Goal: Task Accomplishment & Management: Use online tool/utility

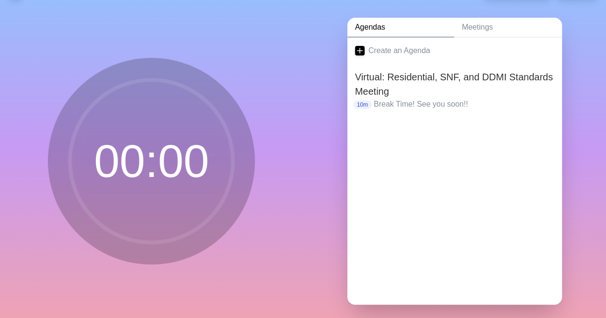
scroll to position [37, 0]
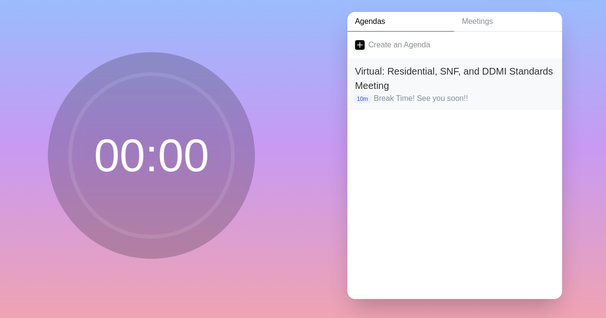
click at [436, 75] on h2 "Virtual: Residential, SNF, and DDMI Standards Meeting" at bounding box center [454, 78] width 199 height 29
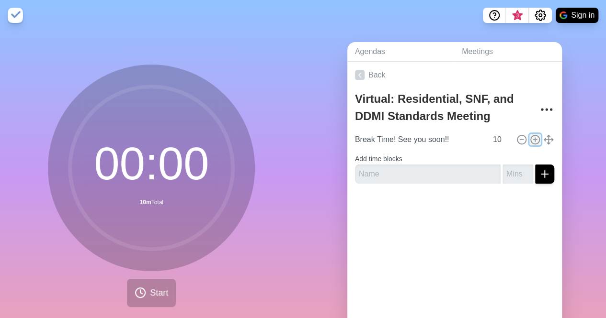
click at [533, 140] on line at bounding box center [534, 140] width 3 height 0
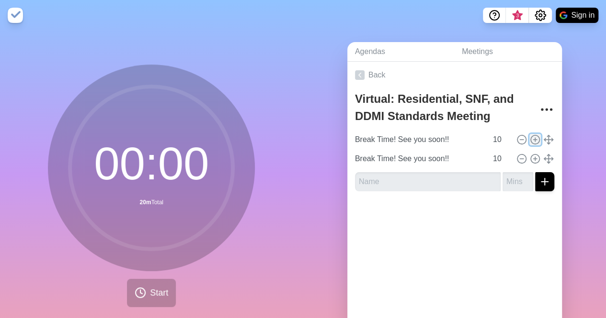
click at [530, 138] on icon at bounding box center [535, 140] width 11 height 11
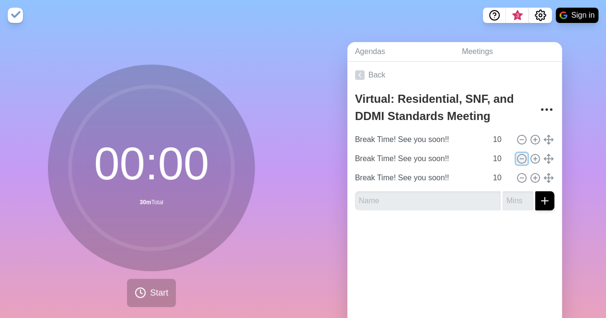
click at [516, 157] on icon at bounding box center [521, 159] width 11 height 11
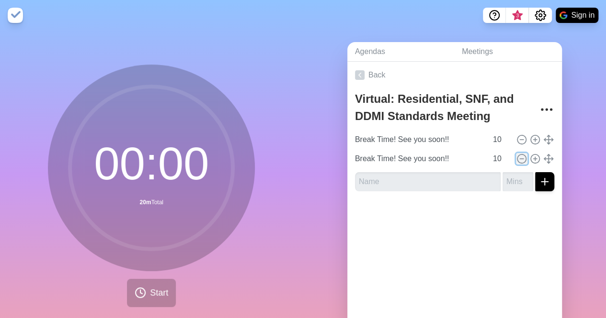
click at [516, 157] on icon at bounding box center [521, 159] width 11 height 11
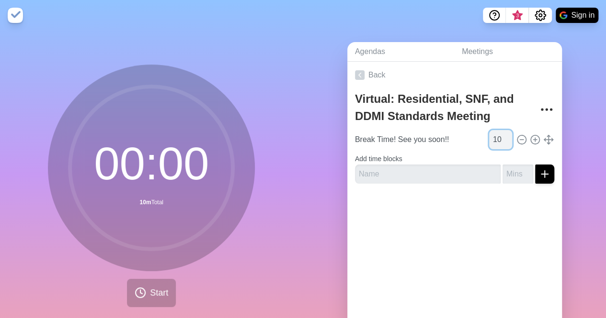
click at [489, 140] on input "10" at bounding box center [500, 139] width 23 height 19
click at [496, 136] on input "11" at bounding box center [500, 139] width 23 height 19
click at [496, 136] on input "12" at bounding box center [500, 139] width 23 height 19
click at [496, 136] on input "13" at bounding box center [500, 139] width 23 height 19
click at [496, 136] on input "14" at bounding box center [500, 139] width 23 height 19
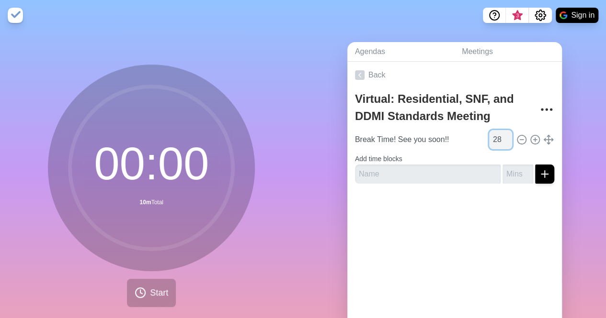
click at [496, 136] on input "28" at bounding box center [500, 139] width 23 height 19
click at [496, 136] on input "29" at bounding box center [500, 139] width 23 height 19
click at [496, 136] on input "30" at bounding box center [500, 139] width 23 height 19
click at [496, 136] on input "31" at bounding box center [500, 139] width 23 height 19
click at [496, 136] on input "32" at bounding box center [500, 139] width 23 height 19
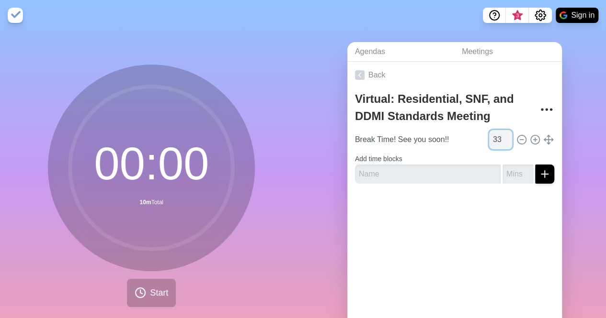
click at [496, 136] on input "33" at bounding box center [500, 139] width 23 height 19
click at [496, 136] on input "34" at bounding box center [500, 139] width 23 height 19
click at [496, 136] on input "35" at bounding box center [500, 139] width 23 height 19
click at [497, 135] on input "36" at bounding box center [500, 139] width 23 height 19
click at [497, 135] on input "37" at bounding box center [500, 139] width 23 height 19
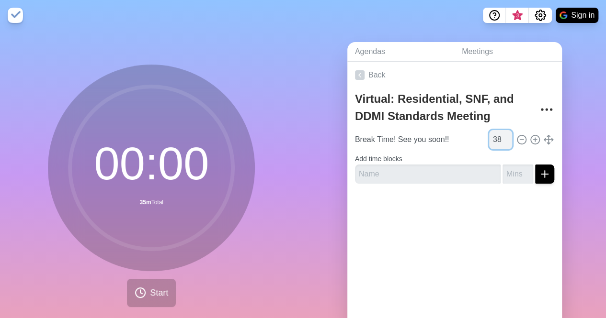
click at [497, 135] on input "38" at bounding box center [500, 139] width 23 height 19
click at [497, 135] on input "39" at bounding box center [500, 139] width 23 height 19
click at [497, 135] on input "40" at bounding box center [500, 139] width 23 height 19
click at [497, 135] on input "41" at bounding box center [500, 139] width 23 height 19
click at [497, 135] on input "42" at bounding box center [500, 139] width 23 height 19
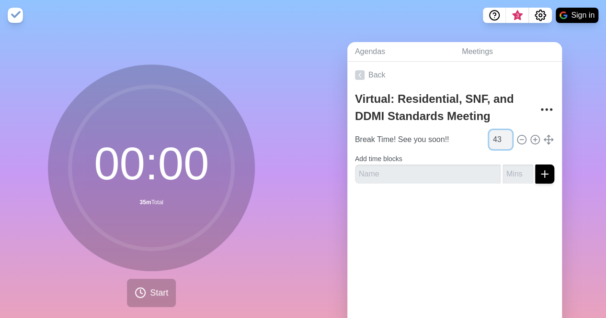
click at [497, 135] on input "43" at bounding box center [500, 139] width 23 height 19
click at [497, 135] on input "44" at bounding box center [500, 139] width 23 height 19
click at [497, 135] on input "45" at bounding box center [500, 139] width 23 height 19
click at [498, 141] on input "44" at bounding box center [500, 139] width 23 height 19
click at [496, 143] on input "43" at bounding box center [500, 139] width 23 height 19
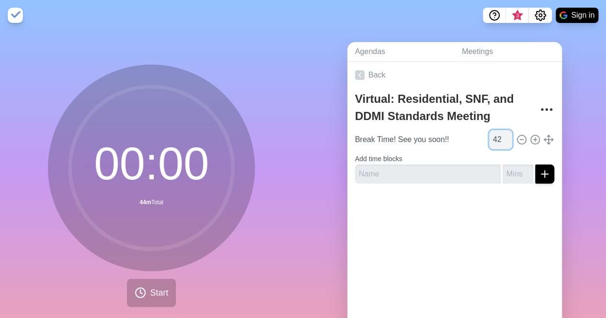
click at [496, 143] on input "42" at bounding box center [500, 139] width 23 height 19
click at [496, 145] on input "42" at bounding box center [500, 139] width 23 height 19
click at [496, 142] on input "41" at bounding box center [500, 139] width 23 height 19
type input "40"
click at [496, 142] on input "40" at bounding box center [500, 139] width 23 height 19
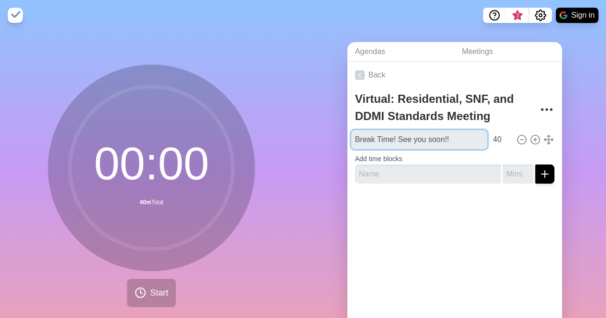
drag, startPoint x: 373, startPoint y: 138, endPoint x: 342, endPoint y: 137, distance: 31.6
click at [342, 137] on div "Agendas Meetings Back Virtual: Residential, SNF, and DDMI Standards Meeting Bre…" at bounding box center [454, 190] width 303 height 318
type input "Lunch Time! See you soon!!"
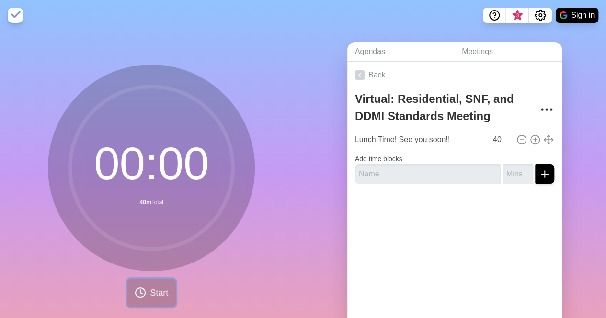
click at [160, 297] on span "Start" at bounding box center [159, 293] width 18 height 13
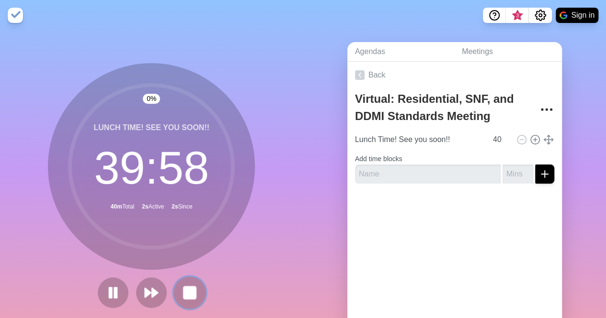
click at [176, 289] on button at bounding box center [190, 293] width 32 height 32
